Goal: Information Seeking & Learning: Learn about a topic

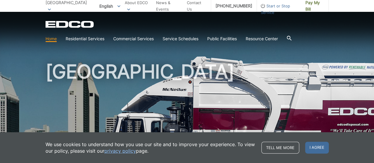
click at [187, 7] on link "Contact Us" at bounding box center [196, 5] width 19 height 13
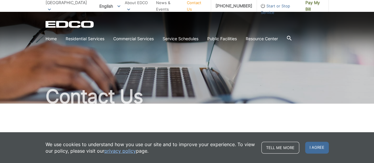
click at [319, 144] on span "I agree" at bounding box center [317, 147] width 24 height 12
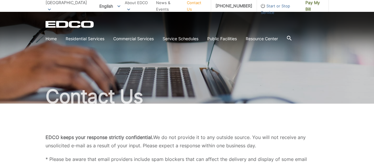
click at [0, 0] on link "Careers" at bounding box center [0, 0] width 0 height 0
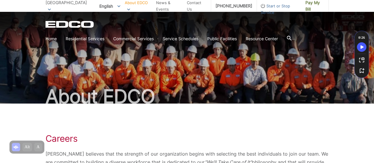
click at [64, 5] on span "[GEOGRAPHIC_DATA]" at bounding box center [65, 2] width 41 height 5
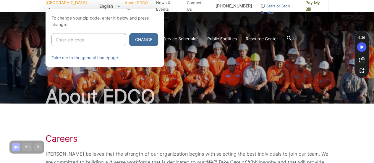
click at [139, 8] on link "About EDCO" at bounding box center [138, 5] width 27 height 13
click at [0, 0] on ul "Careers" at bounding box center [0, 0] width 0 height 0
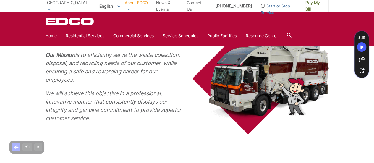
scroll to position [266, 0]
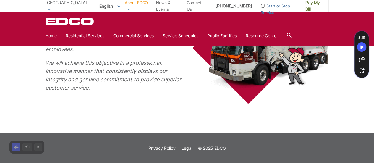
click at [0, 0] on link "Careers" at bounding box center [0, 0] width 0 height 0
